Goal: Information Seeking & Learning: Understand process/instructions

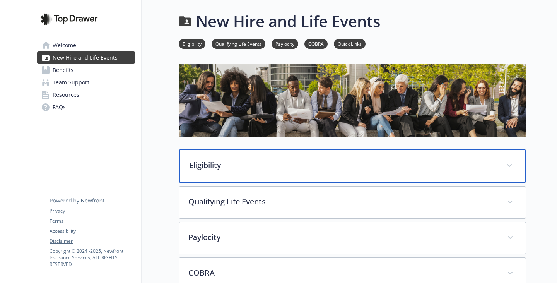
click at [191, 171] on p "Eligibility" at bounding box center [343, 165] width 308 height 12
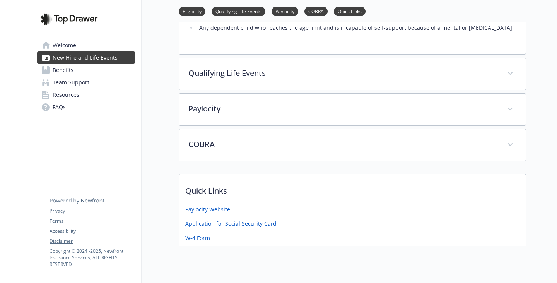
scroll to position [309, 0]
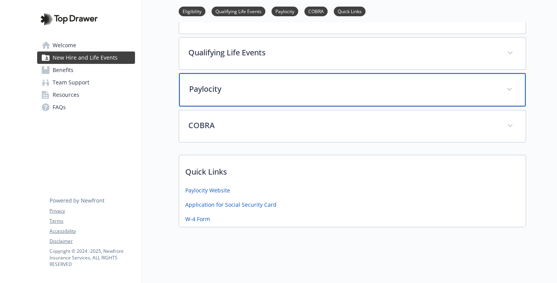
click at [250, 106] on div "Paylocity" at bounding box center [352, 89] width 346 height 33
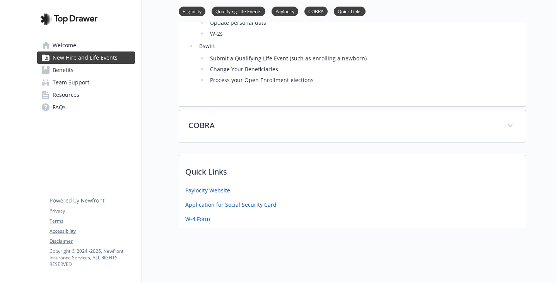
scroll to position [603, 0]
